Goal: Use online tool/utility

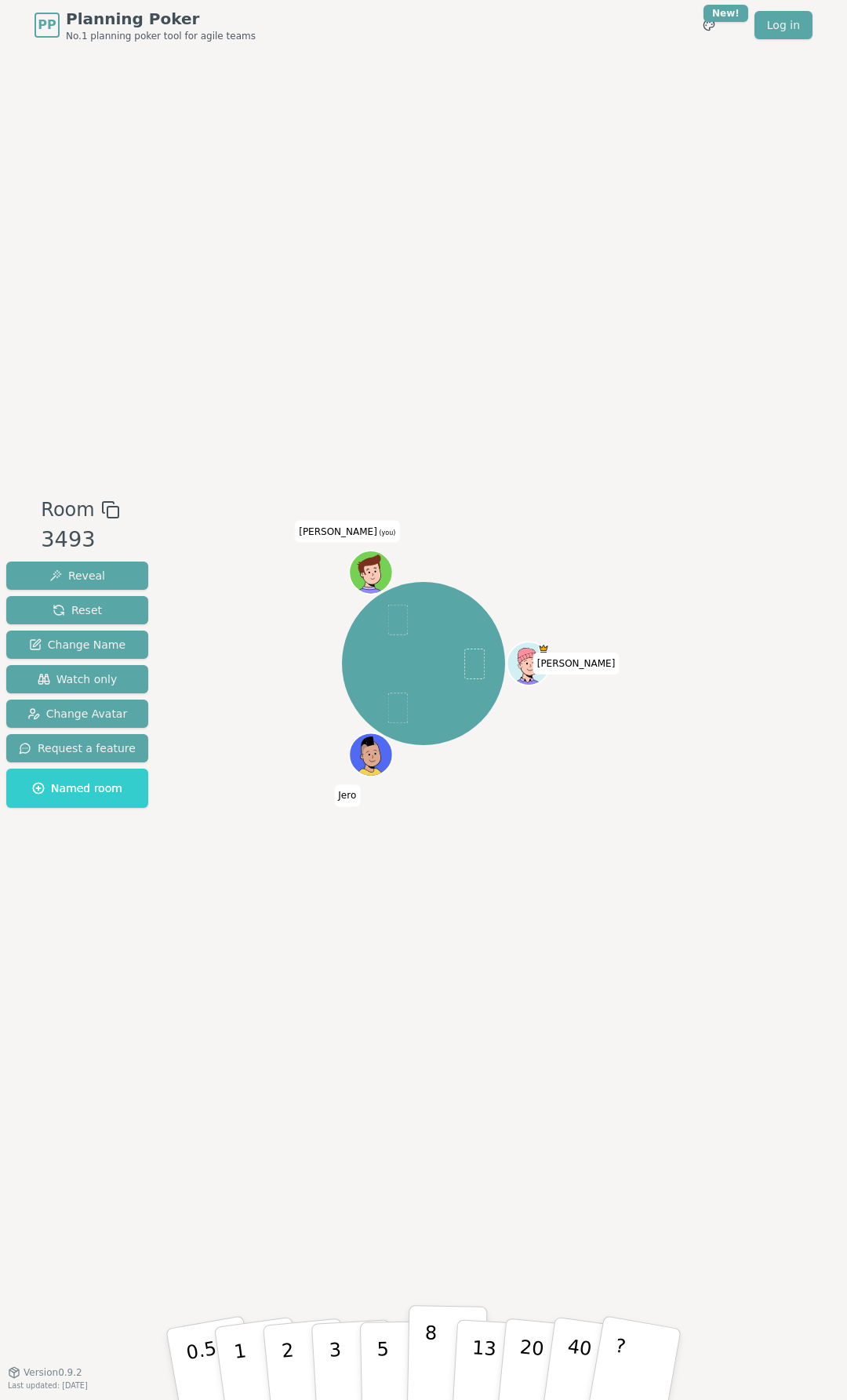
click at [437, 1368] on button "8" at bounding box center [447, 1365] width 81 height 120
click at [471, 847] on div "Emanuel Jero Alejandro (you)" at bounding box center [423, 711] width 462 height 431
click at [367, 566] on icon at bounding box center [369, 566] width 23 height 24
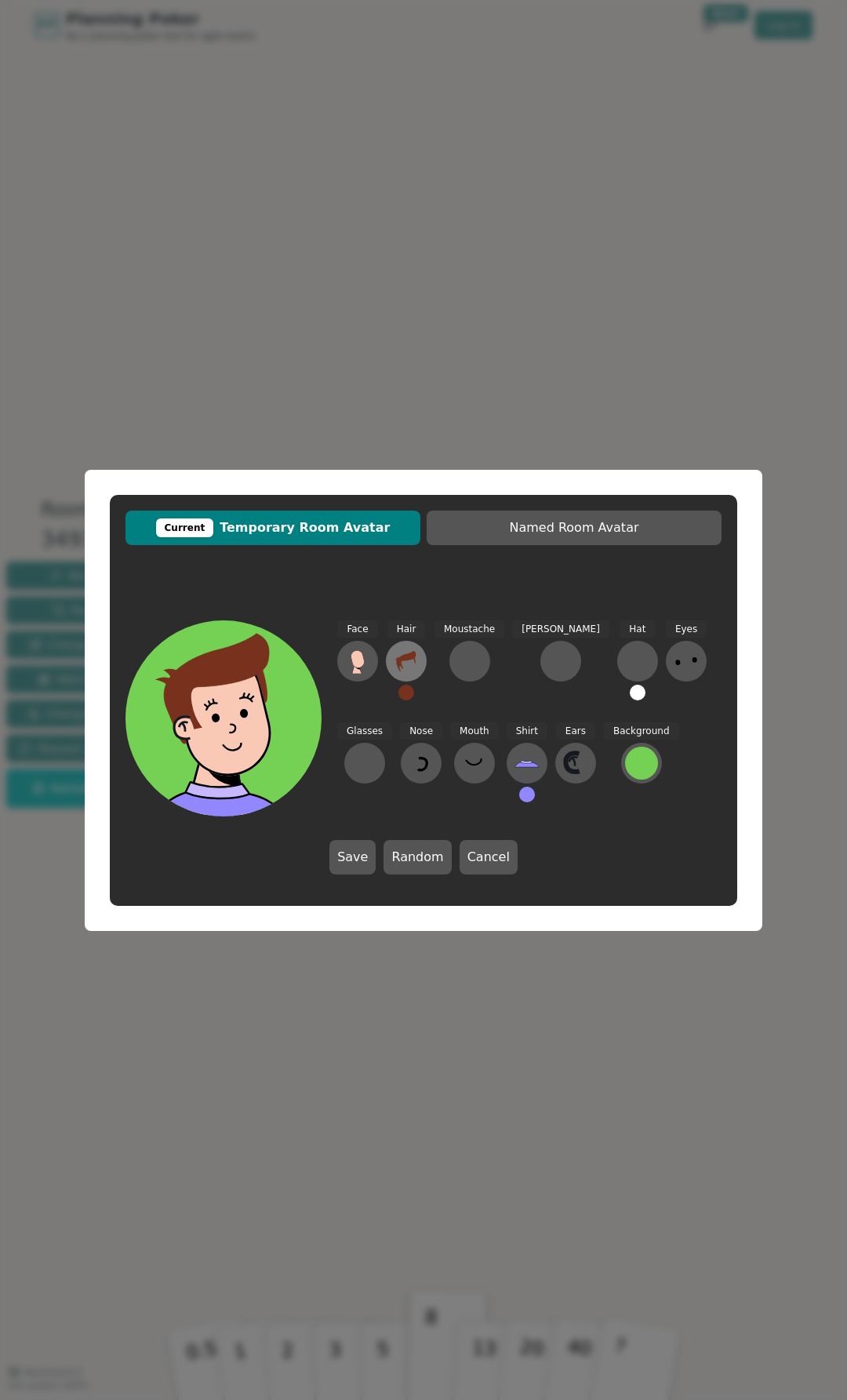
click at [411, 653] on icon at bounding box center [406, 661] width 25 height 25
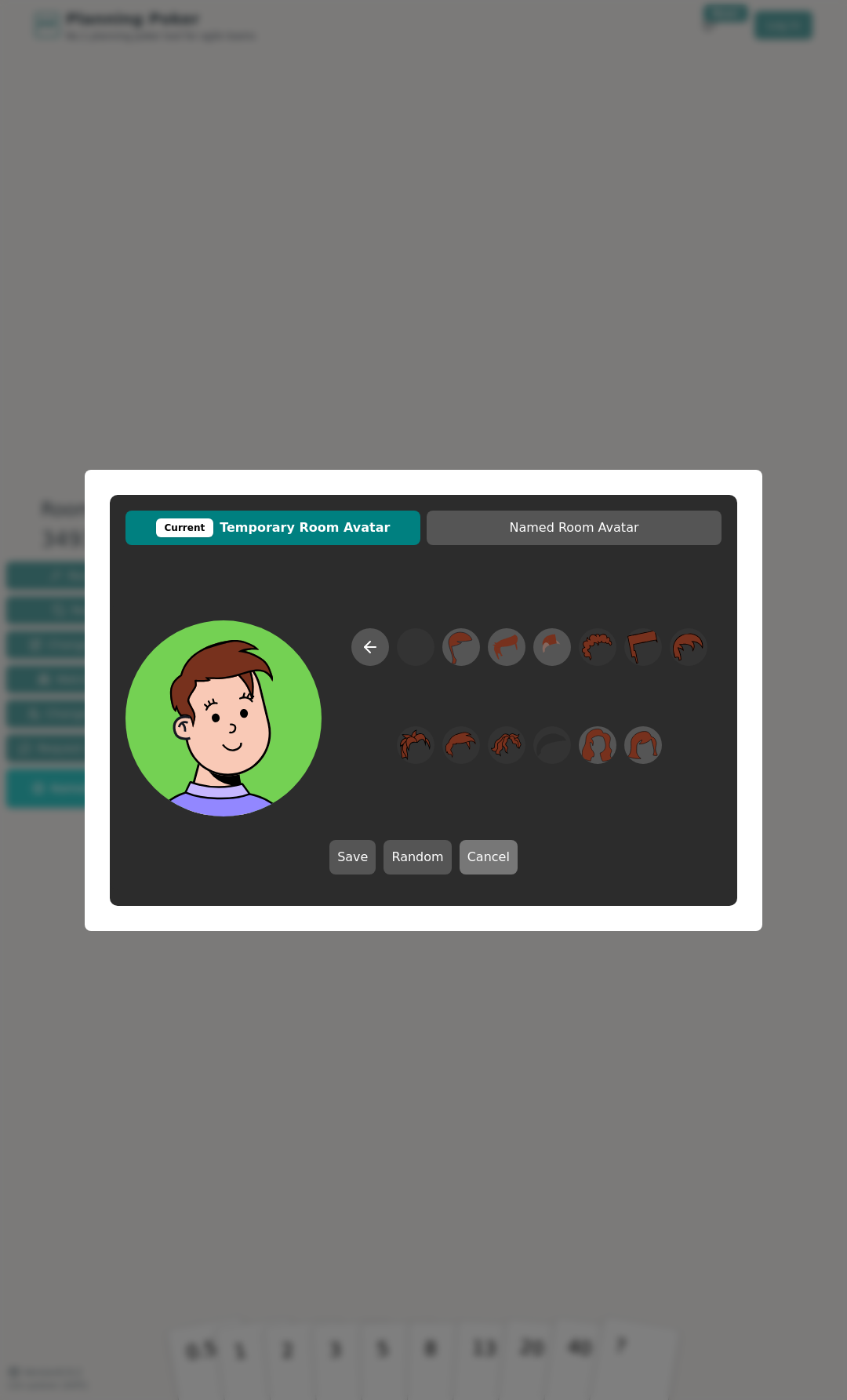
click at [480, 850] on button "Cancel" at bounding box center [488, 858] width 58 height 34
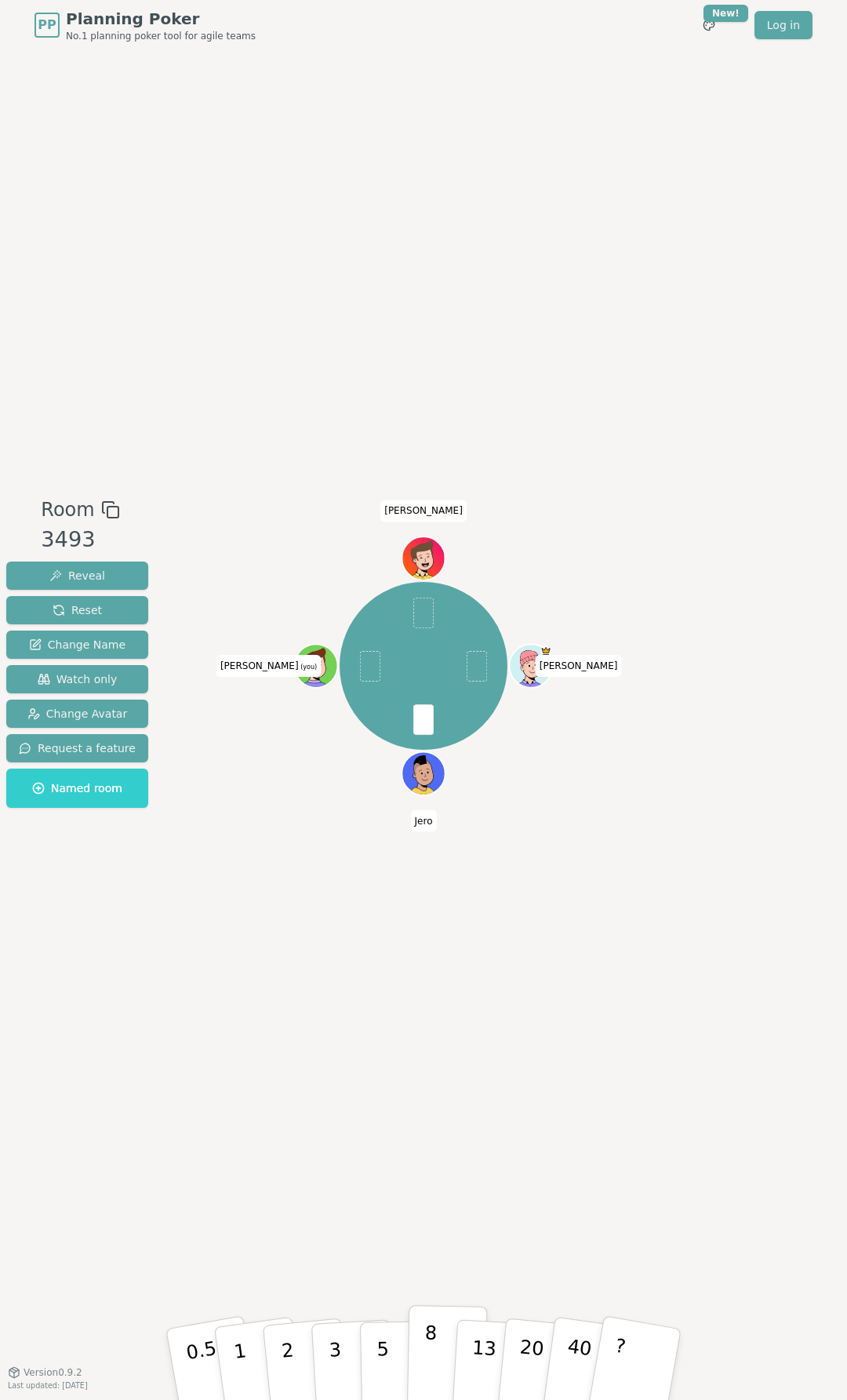
click at [423, 1379] on button "8" at bounding box center [447, 1365] width 81 height 120
